Goal: Use online tool/utility: Utilize a website feature to perform a specific function

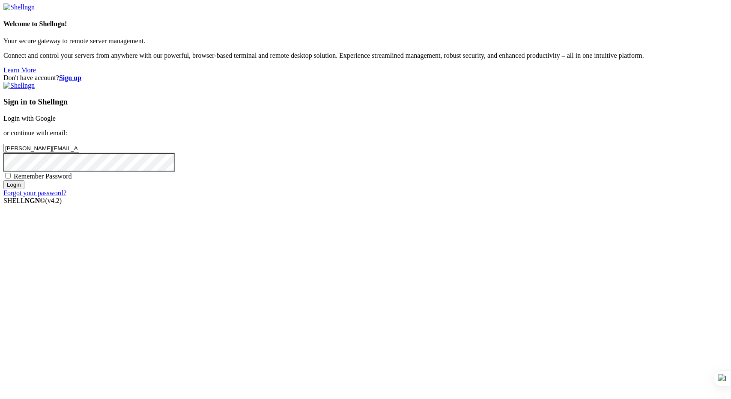
click at [24, 189] on input "Login" at bounding box center [13, 184] width 21 height 9
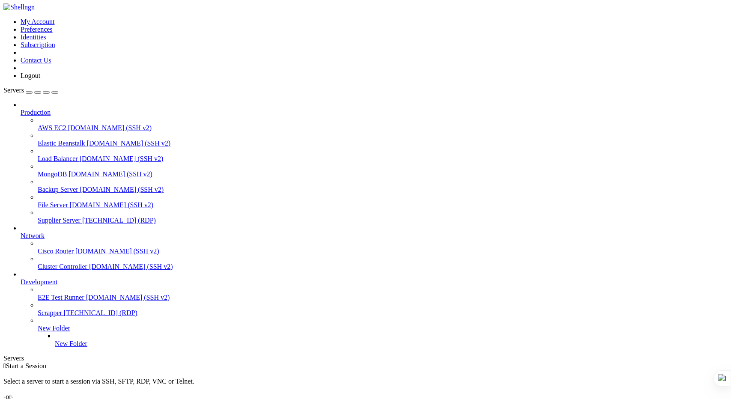
click at [82, 217] on span "[TECHNICAL_ID] (RDP)" at bounding box center [119, 220] width 74 height 7
drag, startPoint x: 626, startPoint y: 527, endPoint x: 626, endPoint y: 557, distance: 30.0
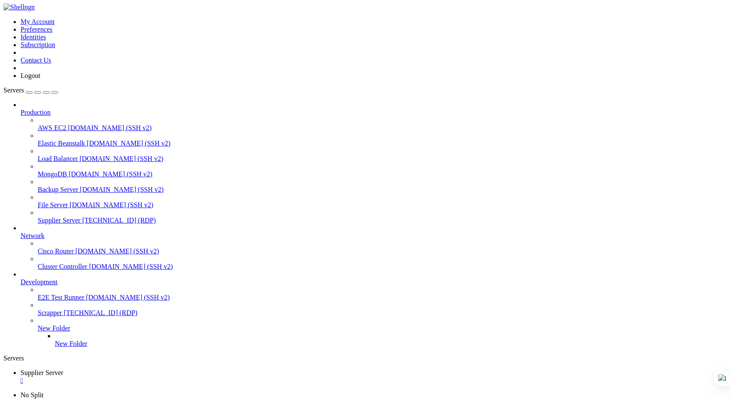
drag, startPoint x: 734, startPoint y: 594, endPoint x: 624, endPoint y: 524, distance: 130.4
drag, startPoint x: 623, startPoint y: 541, endPoint x: 625, endPoint y: 503, distance: 38.6
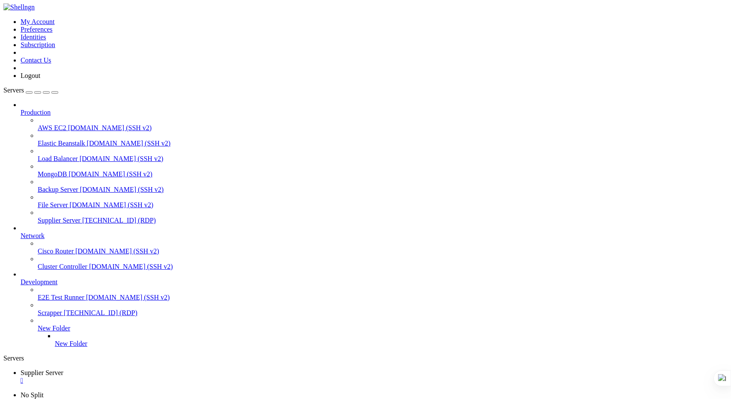
drag, startPoint x: 562, startPoint y: 675, endPoint x: 559, endPoint y: 765, distance: 90.0
drag, startPoint x: 625, startPoint y: 544, endPoint x: 625, endPoint y: 559, distance: 14.6
